Goal: Find contact information: Find contact information

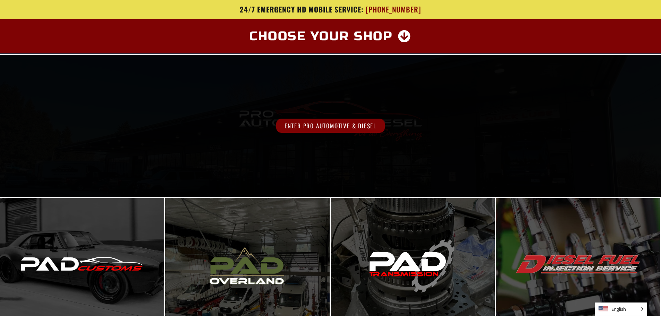
click at [311, 120] on span "Enter Pro Automotive & Diesel" at bounding box center [330, 126] width 109 height 14
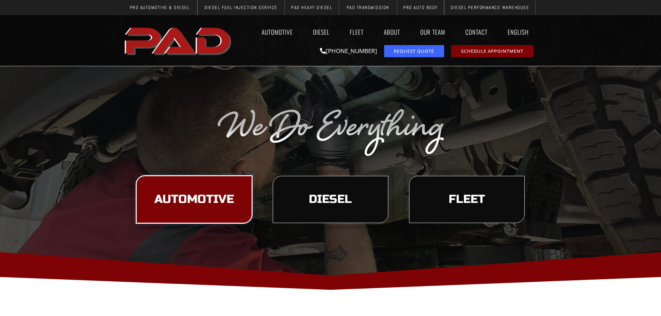
click at [217, 198] on span "Automotive" at bounding box center [195, 200] width 80 height 12
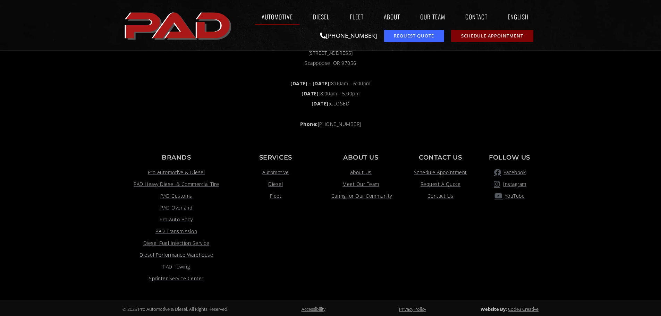
scroll to position [1466, 0]
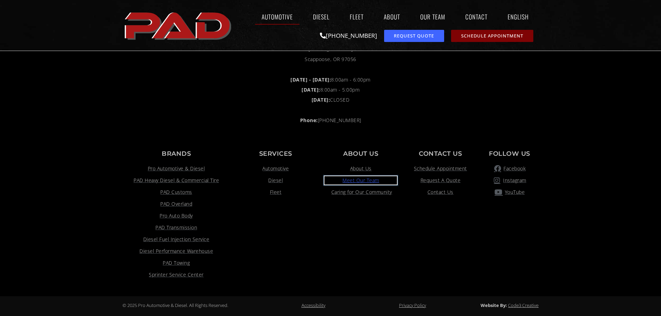
click at [372, 182] on span "Meet Our Team" at bounding box center [361, 180] width 37 height 8
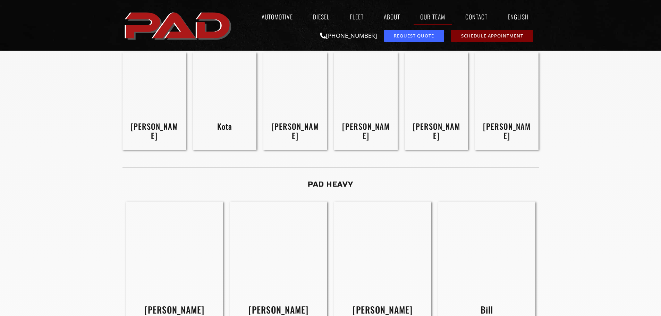
scroll to position [833, 0]
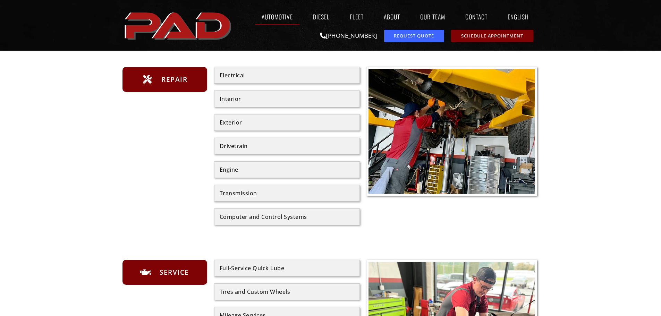
scroll to position [139, 0]
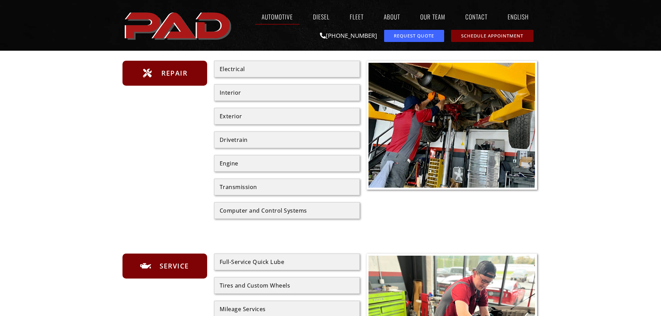
click at [239, 210] on div "Computer and Control Systems" at bounding box center [287, 211] width 135 height 6
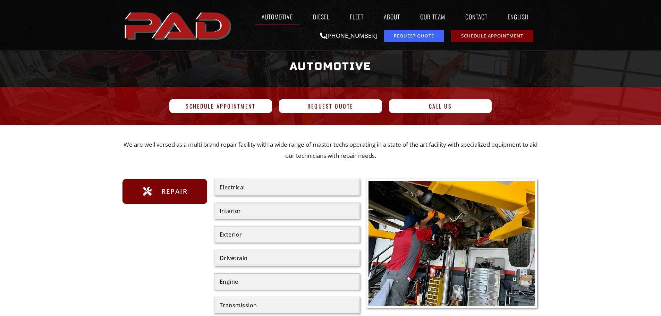
scroll to position [0, 0]
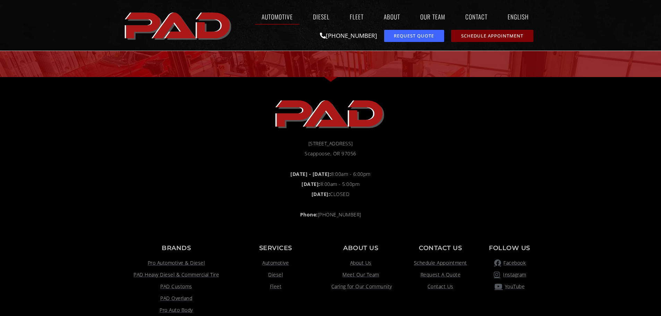
scroll to position [1362, 0]
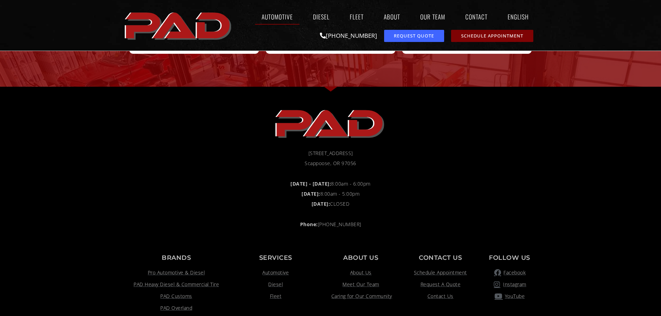
drag, startPoint x: 289, startPoint y: 168, endPoint x: 375, endPoint y: 137, distance: 91.2
click at [373, 150] on div "50038 Columbia River Hwy Scappoose, OR 97056" at bounding box center [331, 161] width 410 height 24
drag, startPoint x: 315, startPoint y: 125, endPoint x: 436, endPoint y: 192, distance: 138.5
click at [436, 192] on li "Saturday: 8:00am - 5:00pm" at bounding box center [331, 194] width 410 height 9
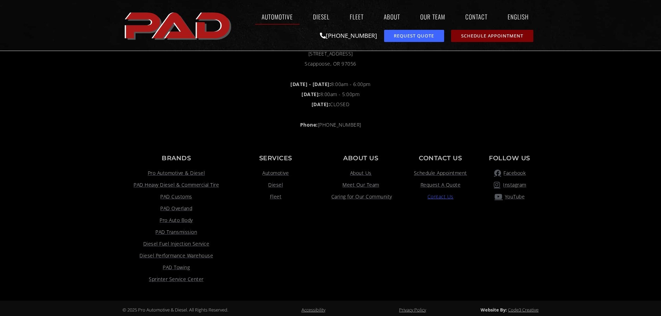
scroll to position [1466, 0]
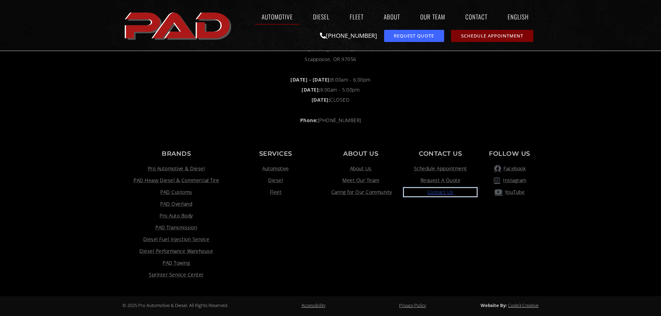
click at [443, 193] on span "Contact Us" at bounding box center [441, 192] width 26 height 8
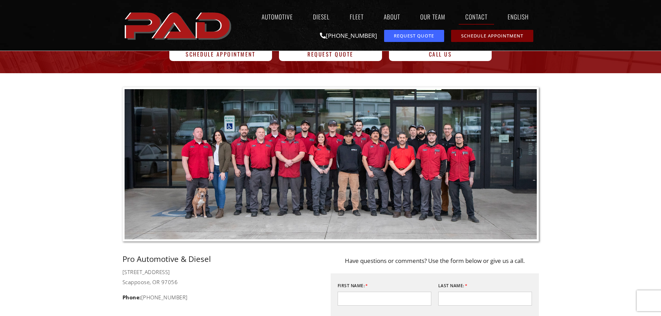
scroll to position [35, 0]
